Goal: Find specific page/section: Find specific page/section

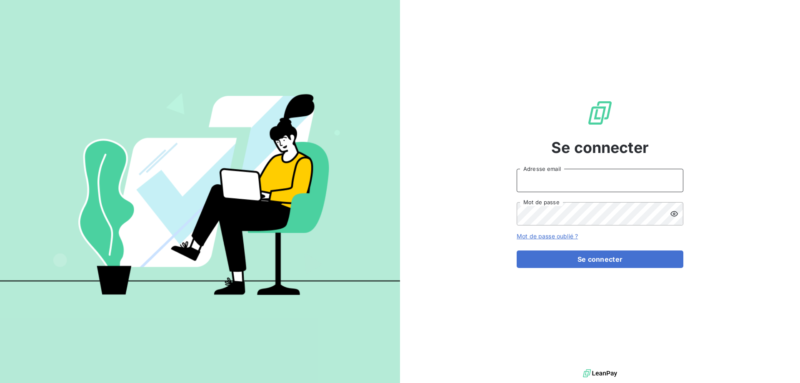
click at [550, 176] on input "Adresse email" at bounding box center [600, 180] width 167 height 23
type input "[PERSON_NAME][EMAIL_ADDRESS][DOMAIN_NAME]"
click at [517, 250] on button "Se connecter" at bounding box center [600, 258] width 167 height 17
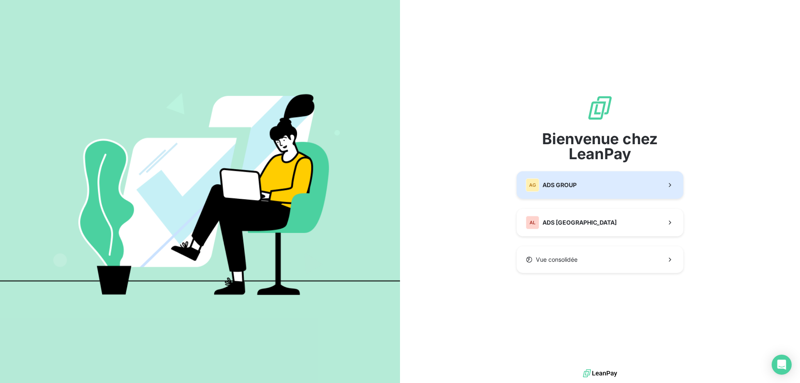
click at [567, 182] on span "ADS GROUP" at bounding box center [559, 185] width 34 height 8
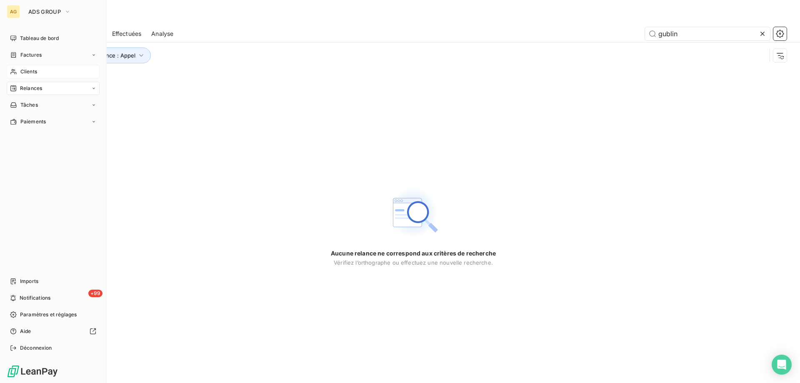
click at [39, 73] on div "Clients" at bounding box center [53, 71] width 93 height 13
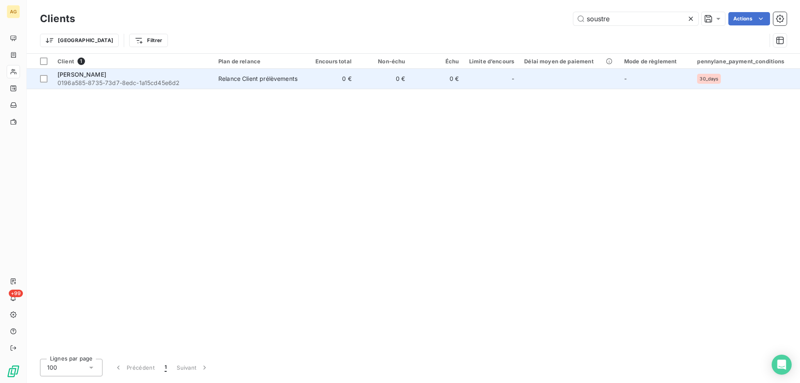
type input "soustre"
click at [79, 80] on span "0196a585-8735-73d7-8edc-1a15cd45e6d2" at bounding box center [132, 83] width 151 height 8
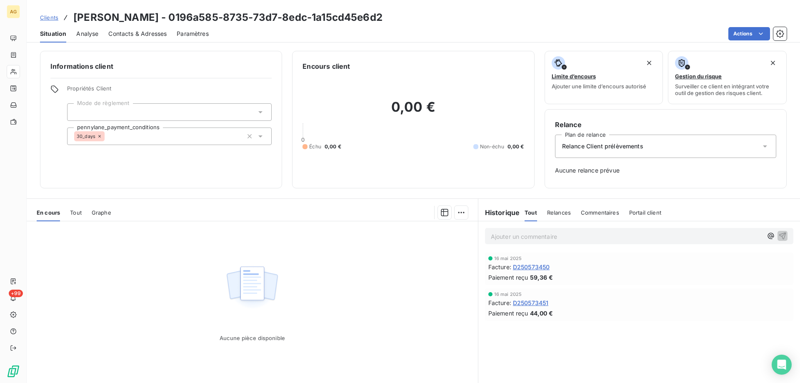
click at [74, 211] on span "Tout" at bounding box center [76, 212] width 12 height 7
